Goal: Obtain resource: Download file/media

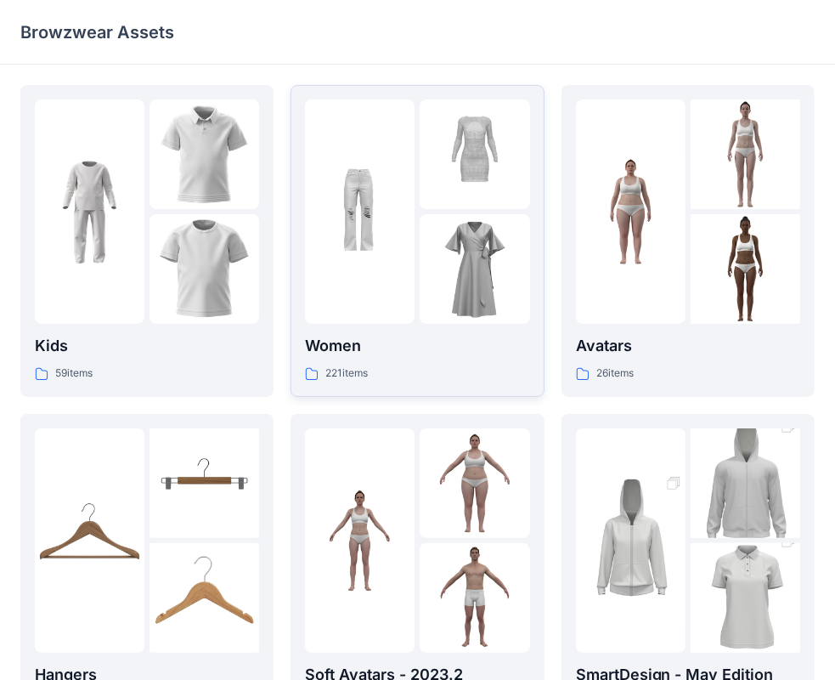
click at [425, 367] on div "221 items" at bounding box center [417, 373] width 224 height 18
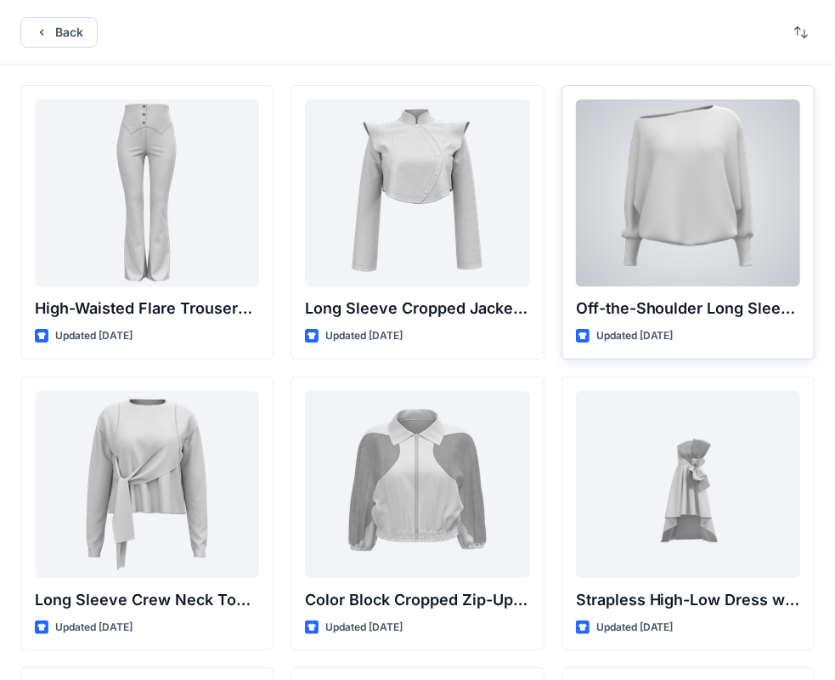
click at [672, 242] on div at bounding box center [688, 192] width 224 height 187
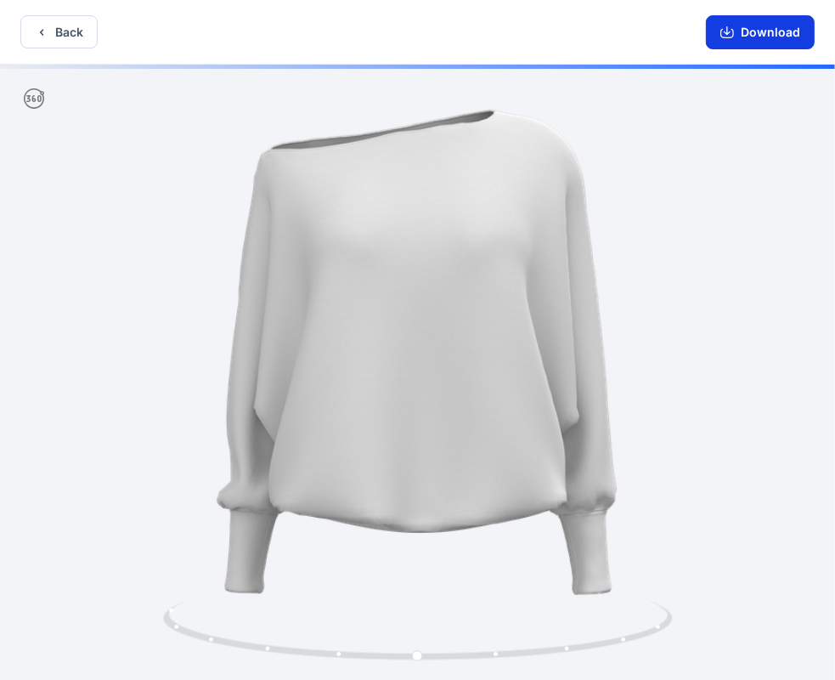
click at [753, 32] on button "Download" at bounding box center [760, 32] width 109 height 34
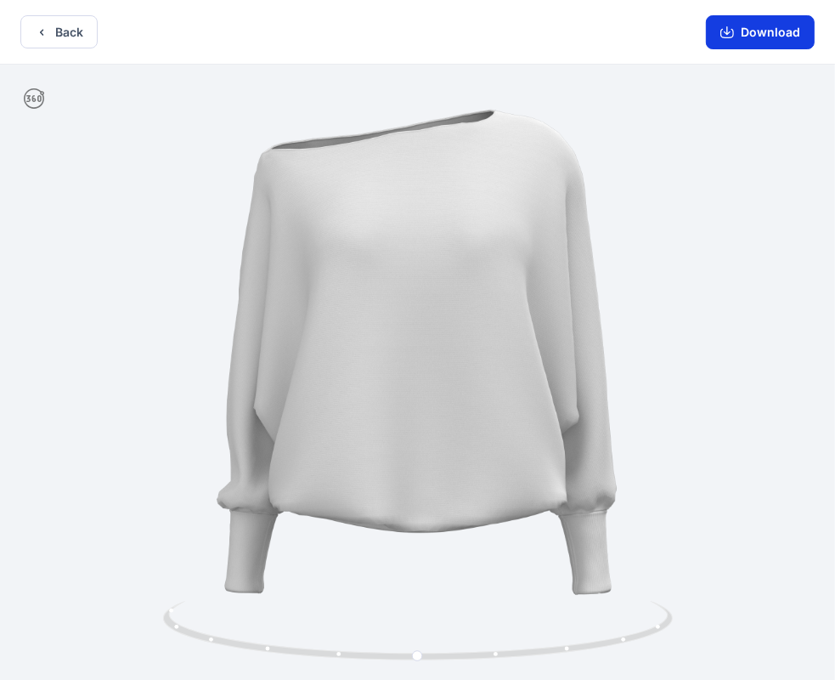
click at [731, 33] on icon "button" at bounding box center [727, 30] width 7 height 8
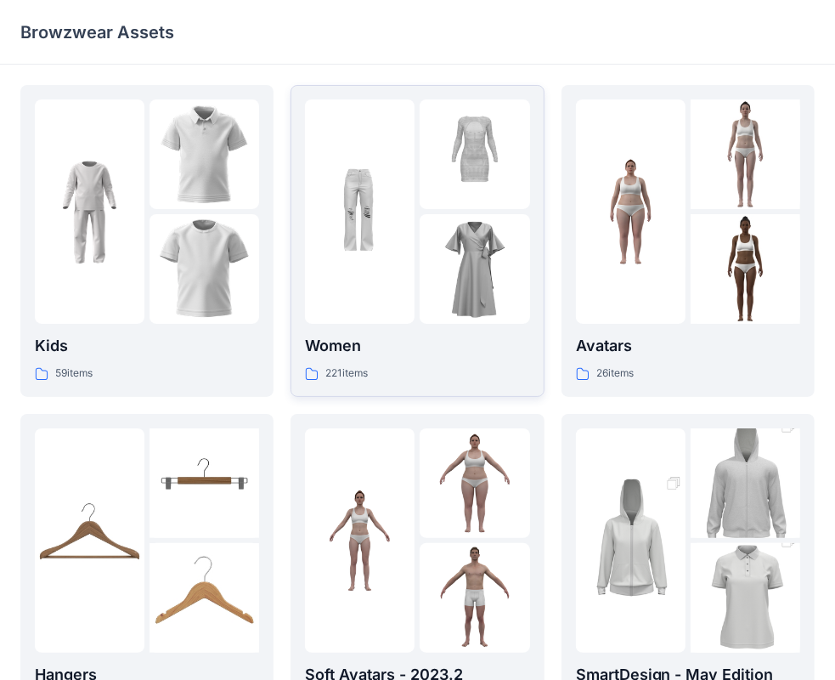
click at [388, 351] on p "Women" at bounding box center [417, 346] width 224 height 24
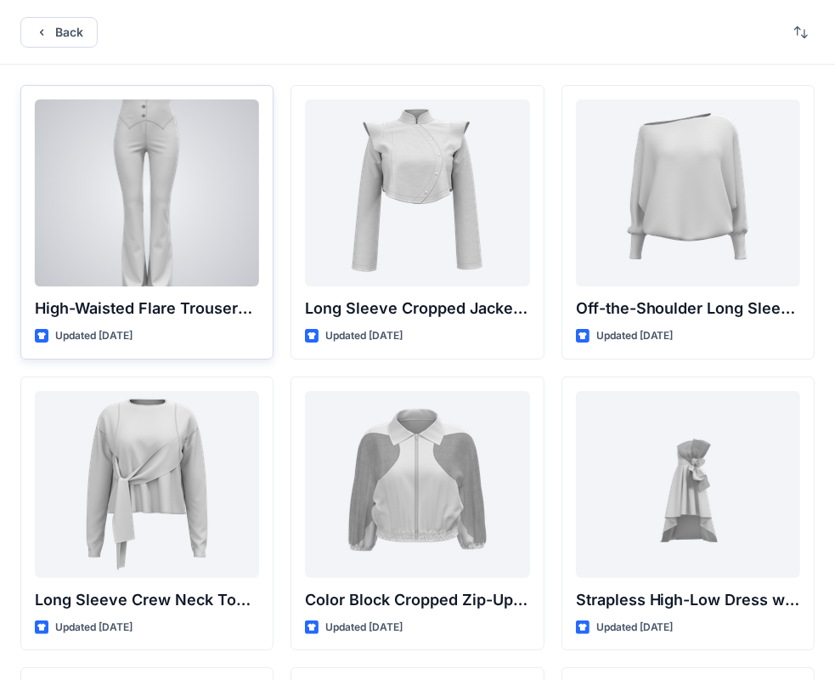
click at [153, 207] on div at bounding box center [147, 192] width 224 height 187
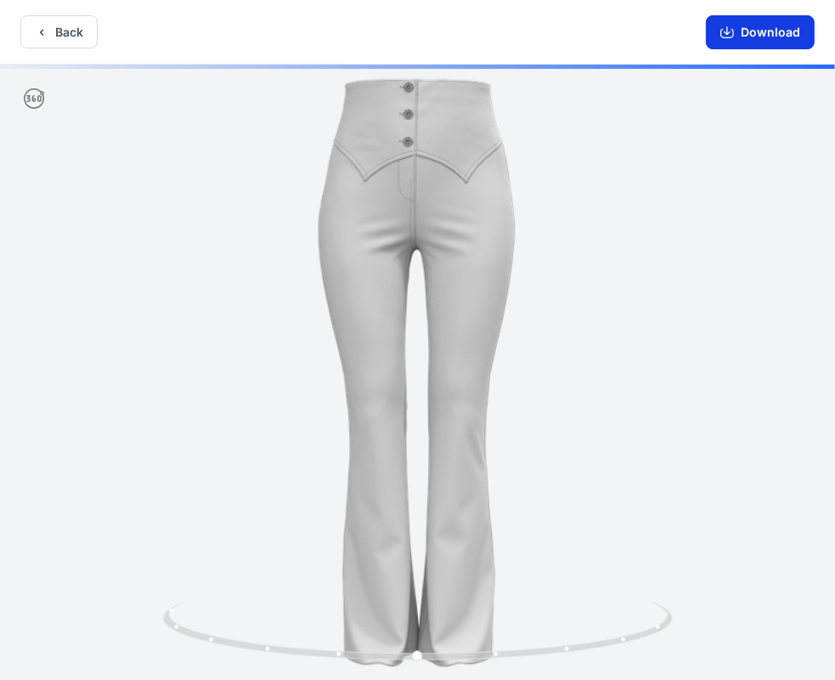
click at [726, 32] on icon "button" at bounding box center [727, 32] width 14 height 14
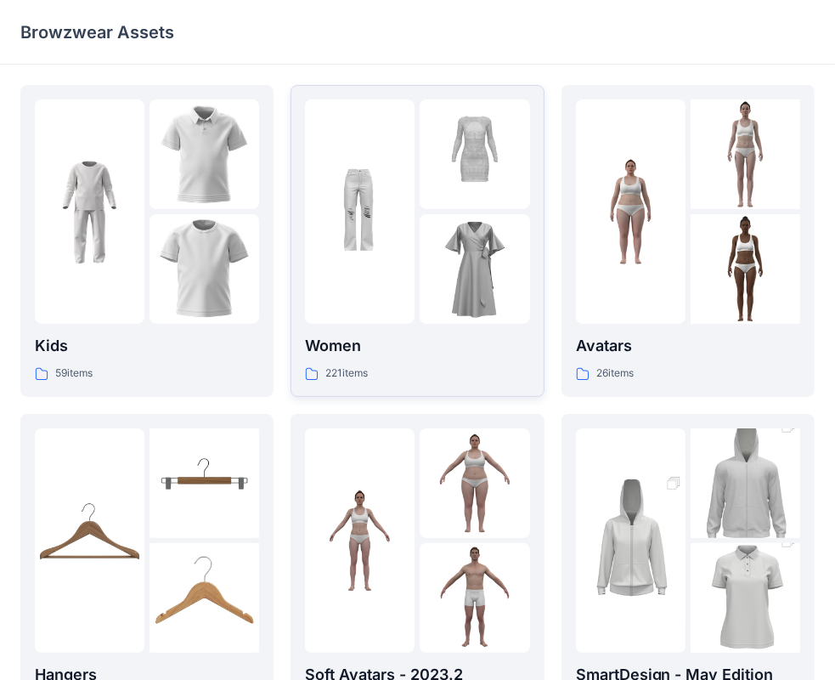
click at [413, 340] on p "Women" at bounding box center [417, 346] width 224 height 24
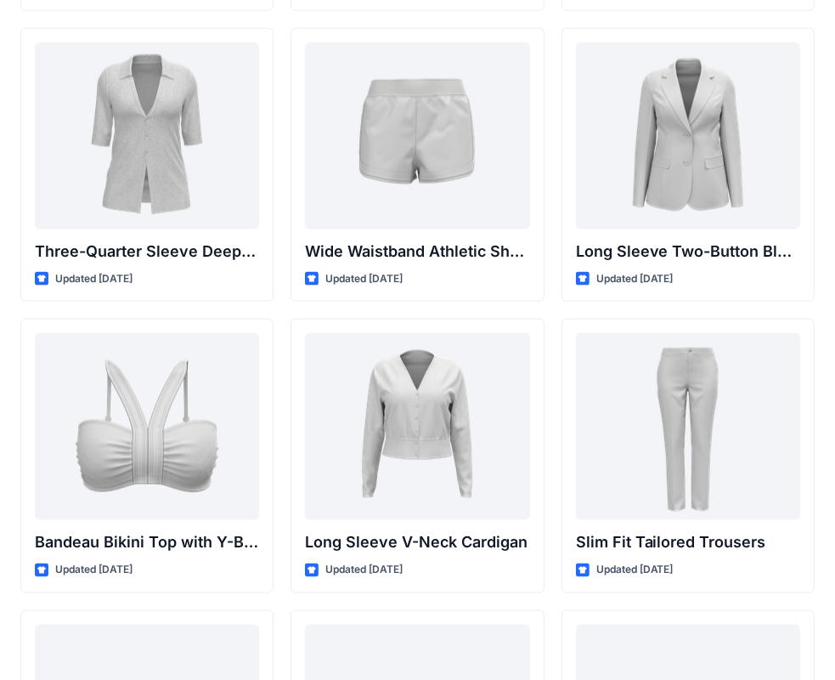
scroll to position [1529, 0]
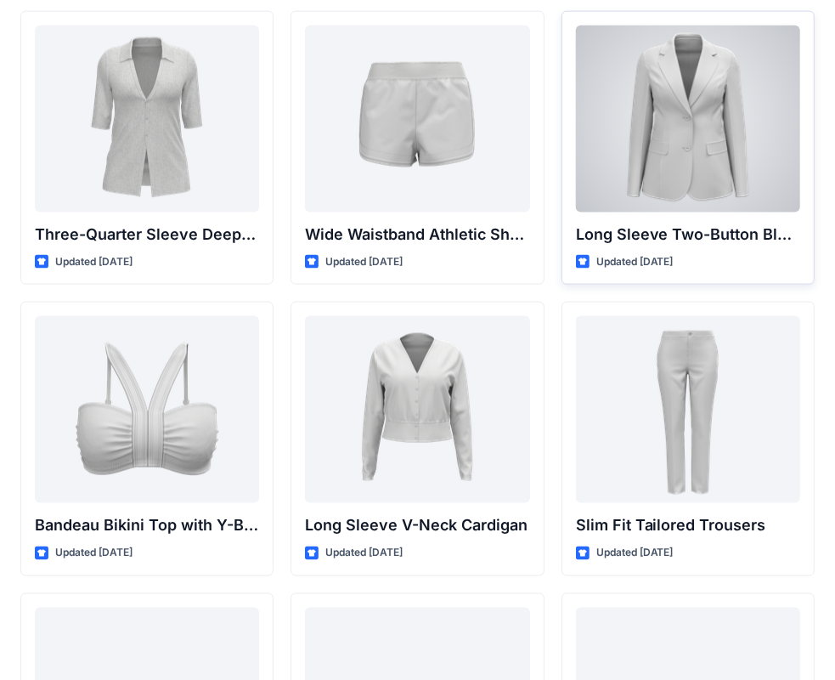
click at [697, 193] on div at bounding box center [688, 118] width 224 height 187
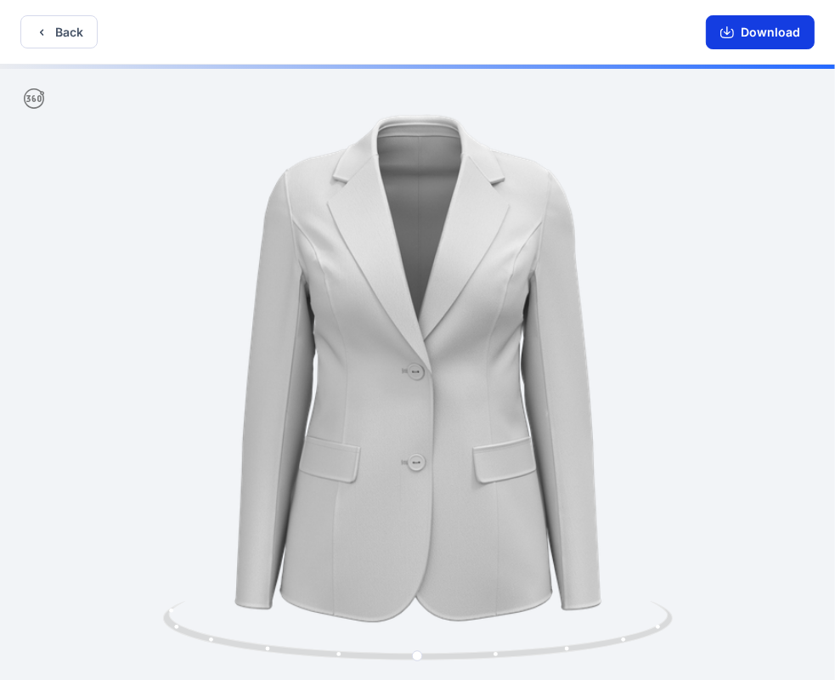
click at [746, 32] on button "Download" at bounding box center [760, 32] width 109 height 34
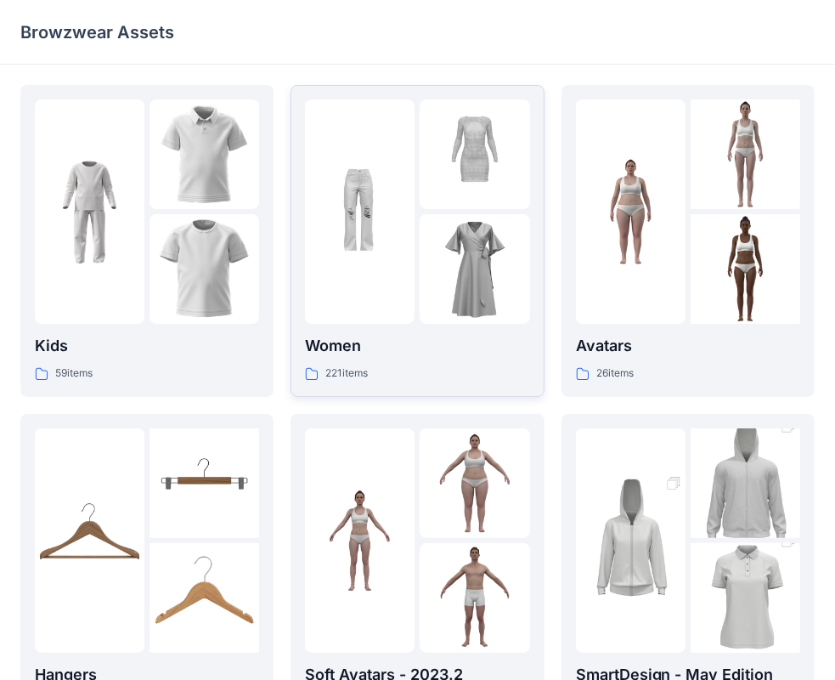
click at [369, 348] on p "Women" at bounding box center [417, 346] width 224 height 24
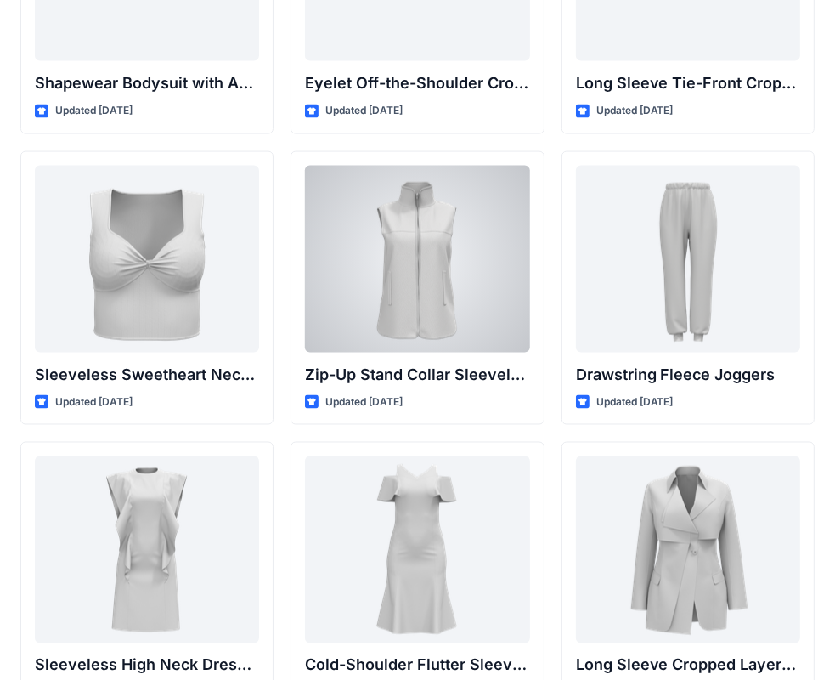
scroll to position [5776, 0]
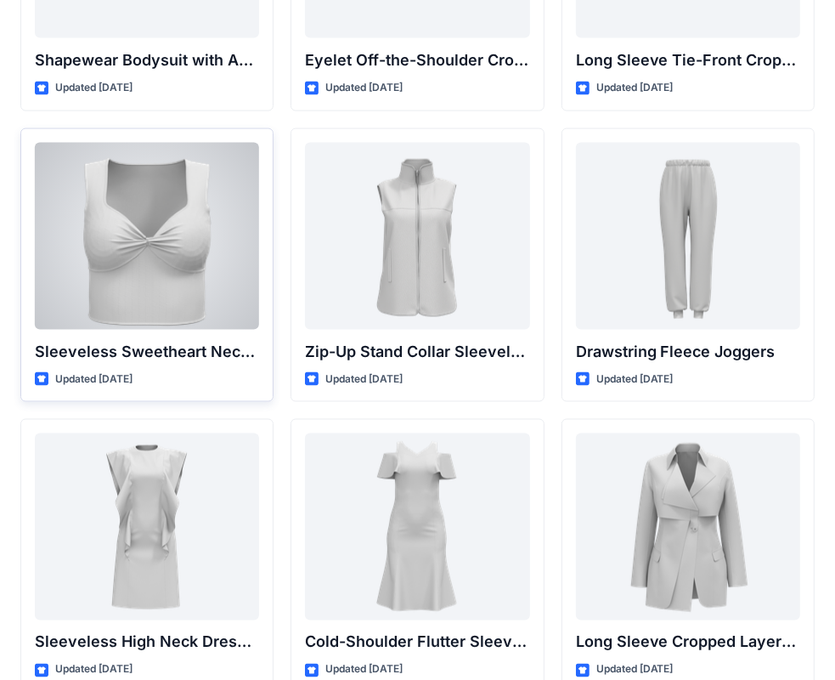
click at [126, 283] on div at bounding box center [147, 236] width 224 height 187
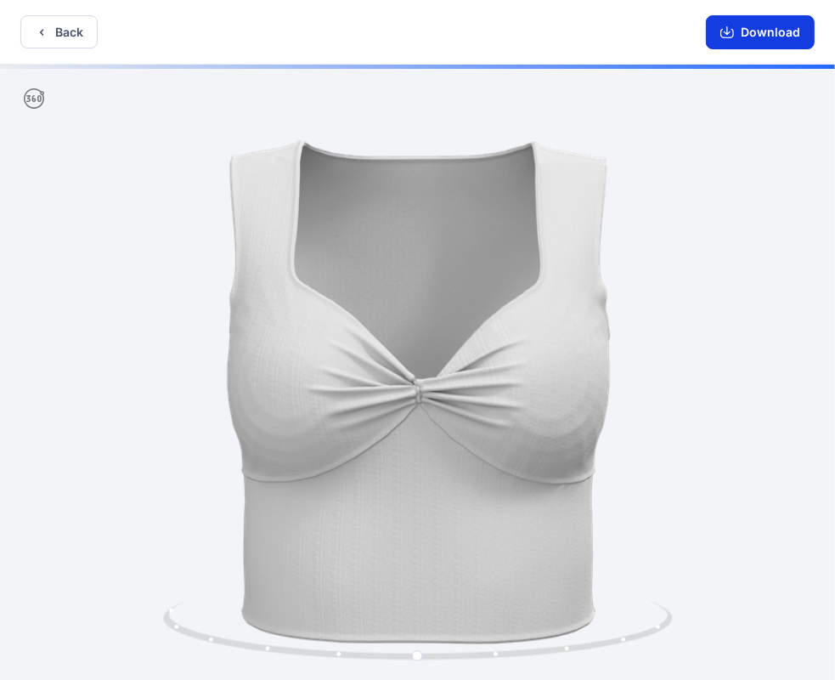
click at [725, 33] on icon "button" at bounding box center [727, 32] width 14 height 14
